Goal: Find specific page/section: Find specific page/section

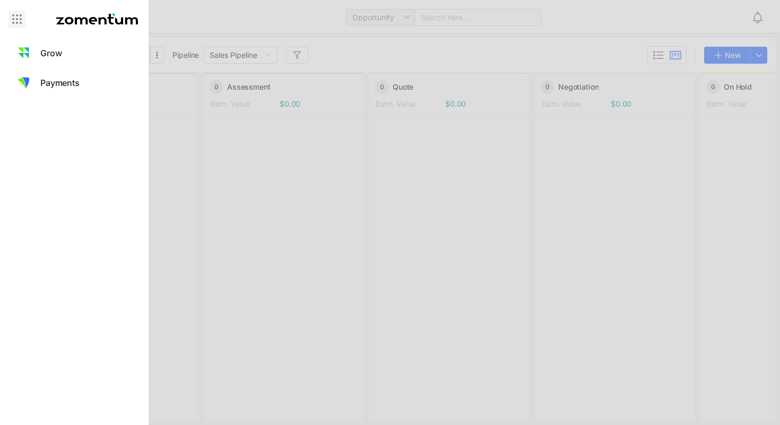
click at [13, 20] on icon at bounding box center [17, 19] width 13 height 13
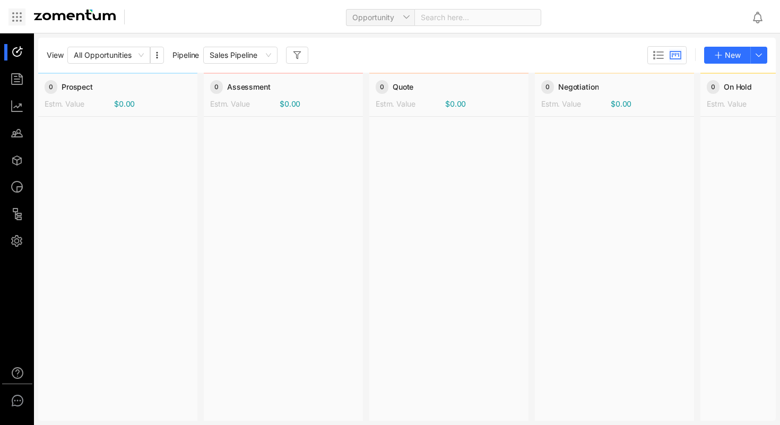
click at [11, 24] on div at bounding box center [16, 16] width 17 height 17
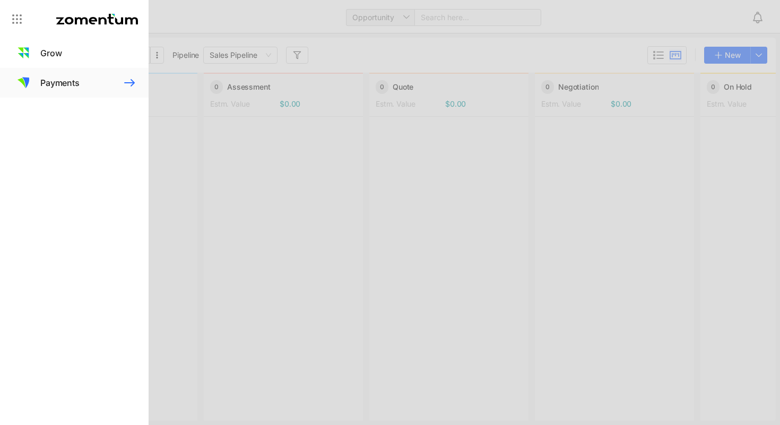
click at [48, 81] on span "Payments" at bounding box center [59, 82] width 39 height 13
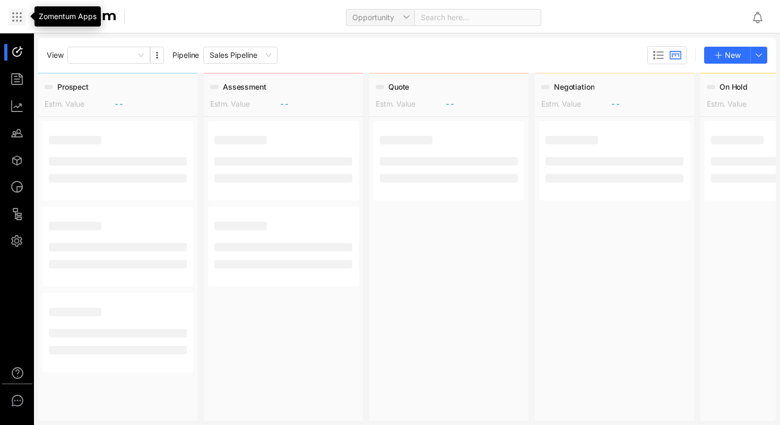
click at [17, 16] on icon at bounding box center [16, 16] width 1 height 1
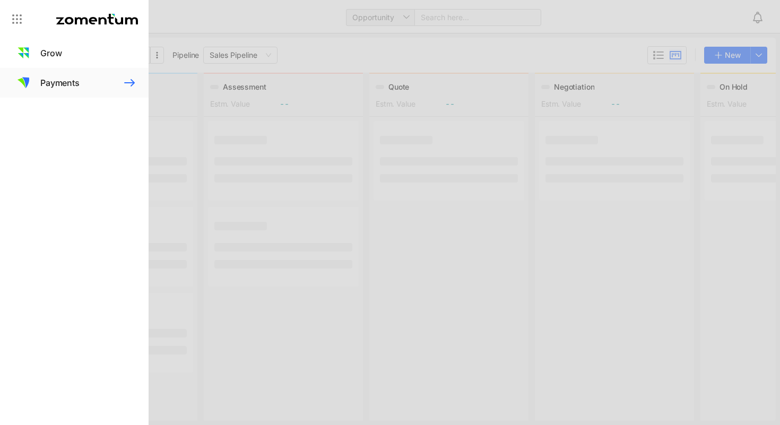
click at [58, 82] on span "Payments" at bounding box center [59, 82] width 39 height 13
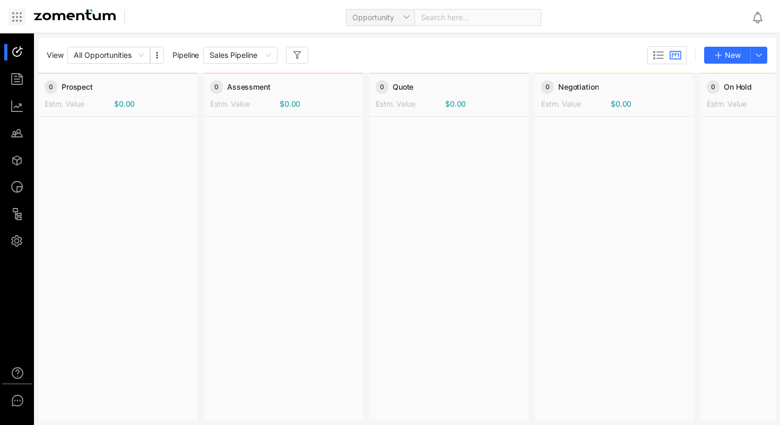
click at [17, 20] on icon at bounding box center [16, 20] width 1 height 1
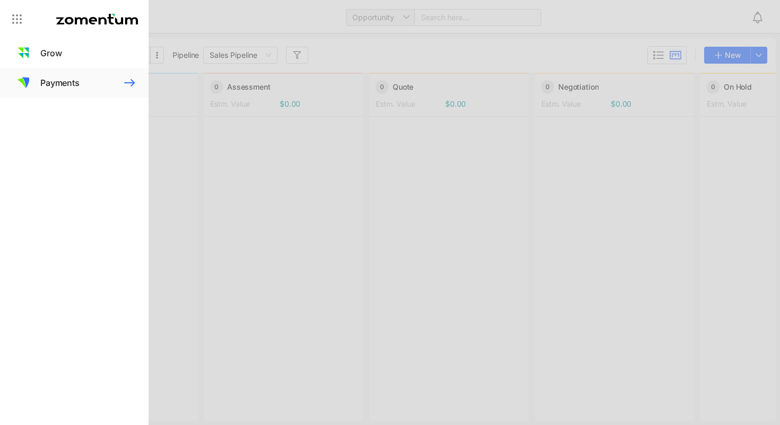
click at [74, 88] on span "Payments" at bounding box center [59, 82] width 39 height 13
